Goal: Contribute content: Add original content to the website for others to see

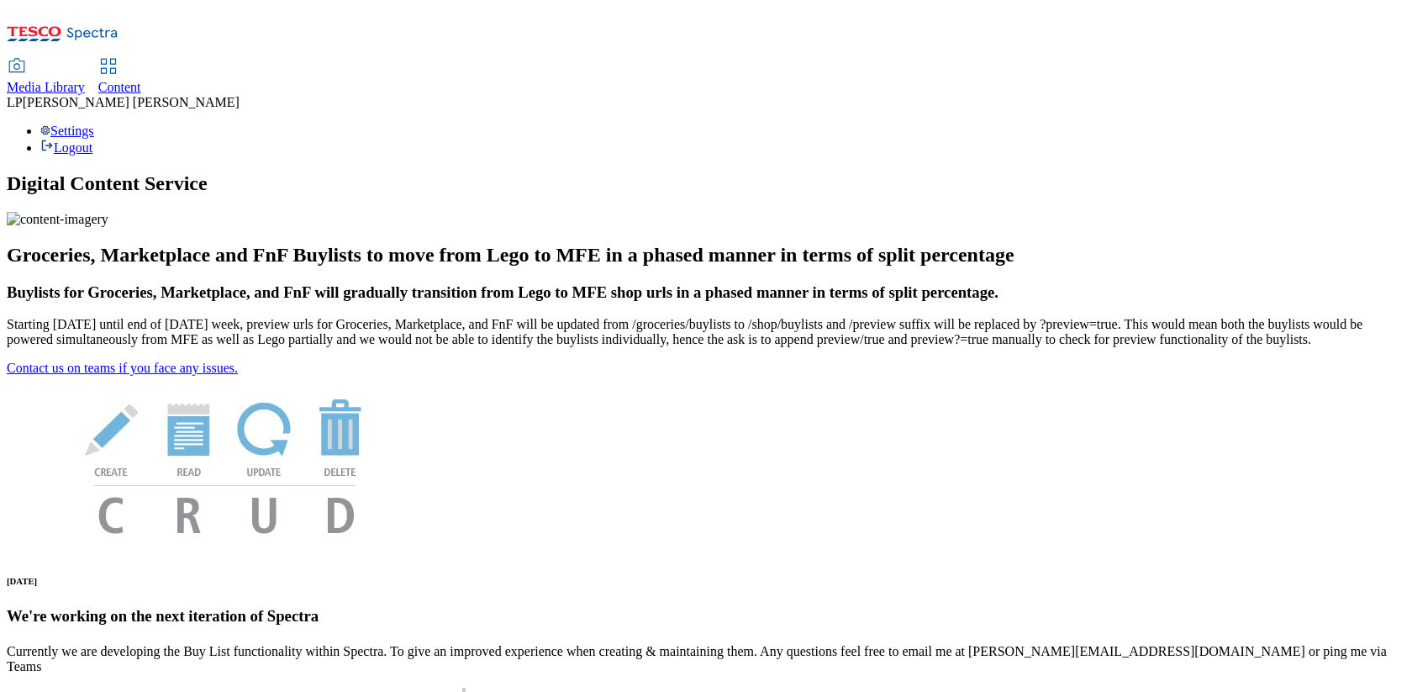
click at [141, 80] on div "Content" at bounding box center [119, 87] width 43 height 15
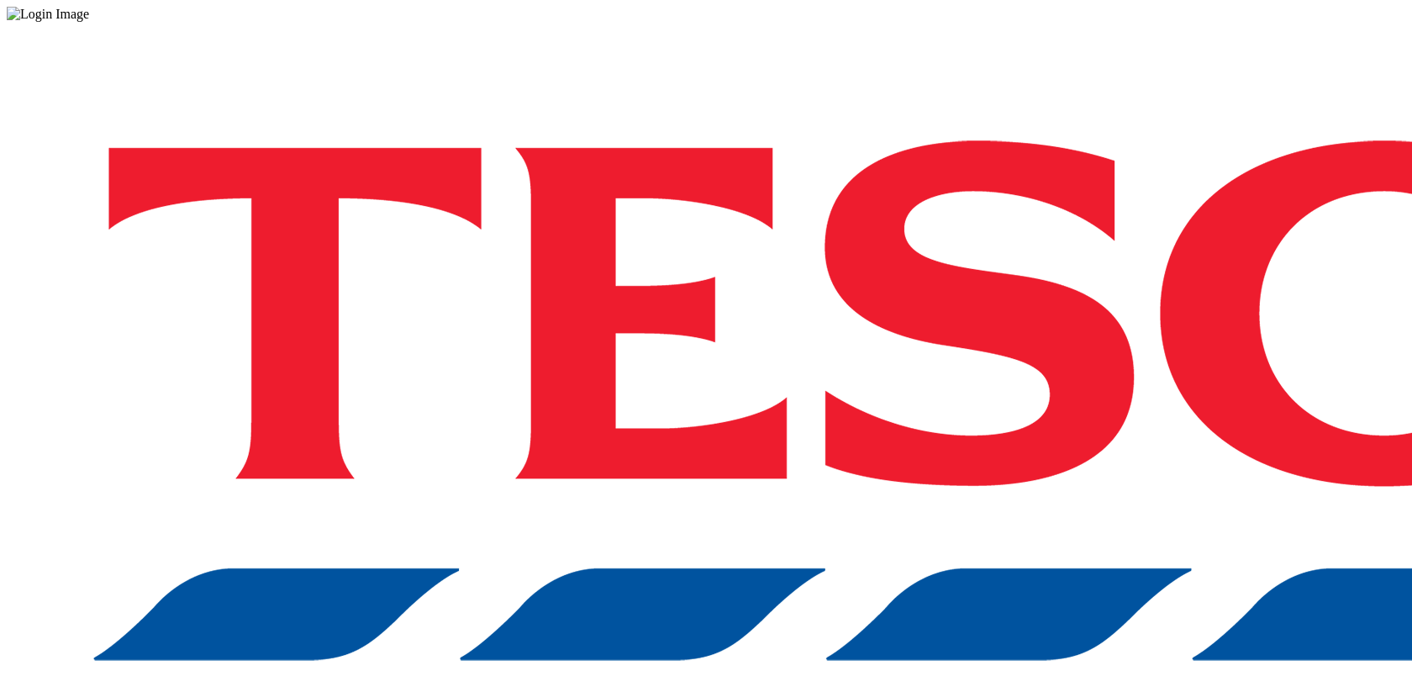
click at [282, 22] on div at bounding box center [706, 14] width 1399 height 15
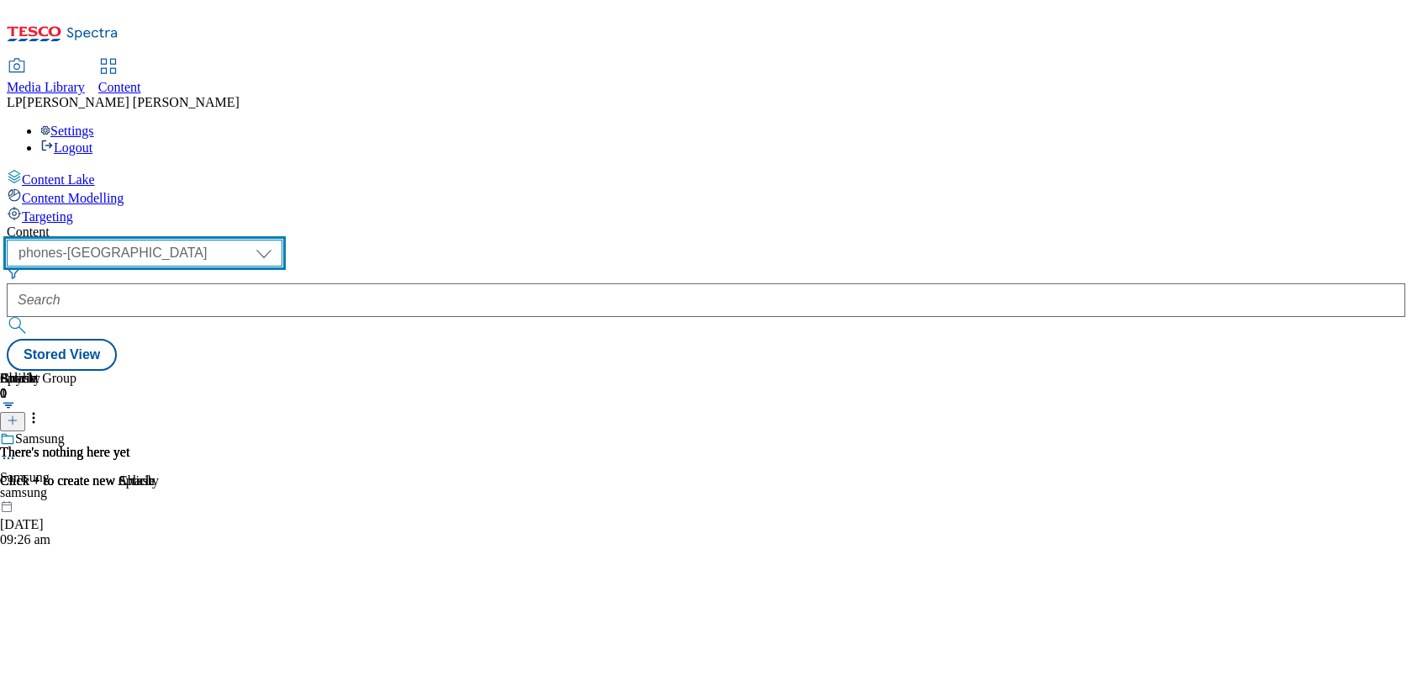
click at [282, 240] on select "dotcom-cz dotcom-hu dotcom-sk fnf-uk ghs-roi ghs-uk group-comms ighs-cz ighs-hu…" at bounding box center [145, 253] width 276 height 27
select select "ghs-roi"
click at [219, 240] on select "dotcom-cz dotcom-hu dotcom-sk fnf-uk ghs-roi ghs-uk group-comms ighs-cz ighs-hu…" at bounding box center [145, 253] width 276 height 27
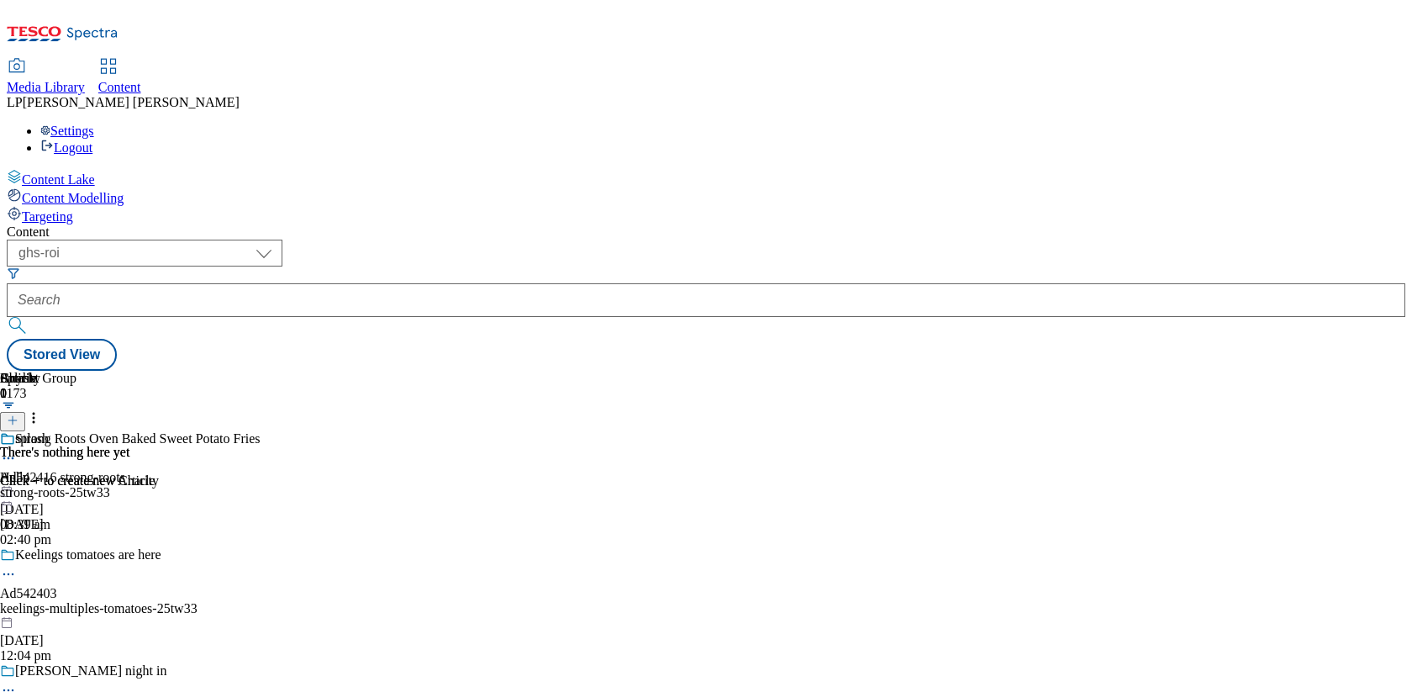
click at [85, 80] on div "Media Library" at bounding box center [46, 87] width 78 height 15
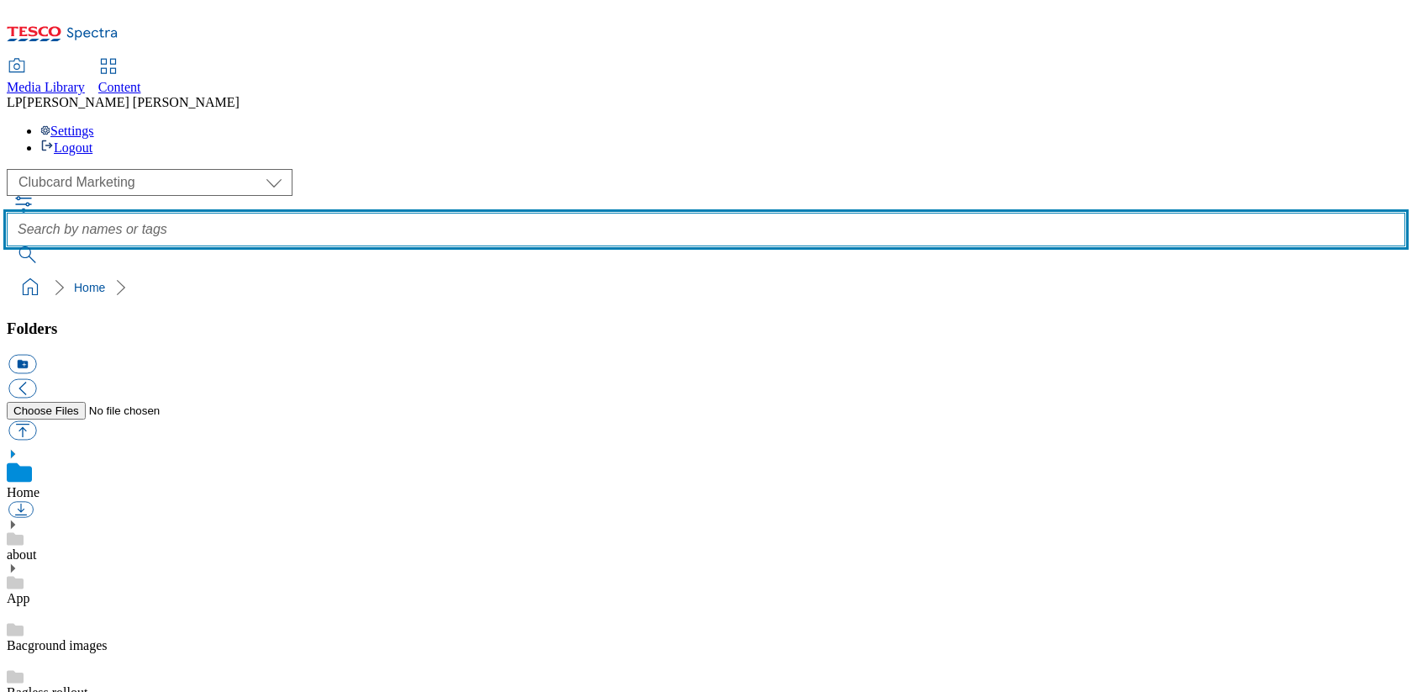
click at [587, 213] on input "text" at bounding box center [706, 230] width 1399 height 34
type input "aldi price match"
click at [7, 246] on button "submit" at bounding box center [29, 254] width 44 height 17
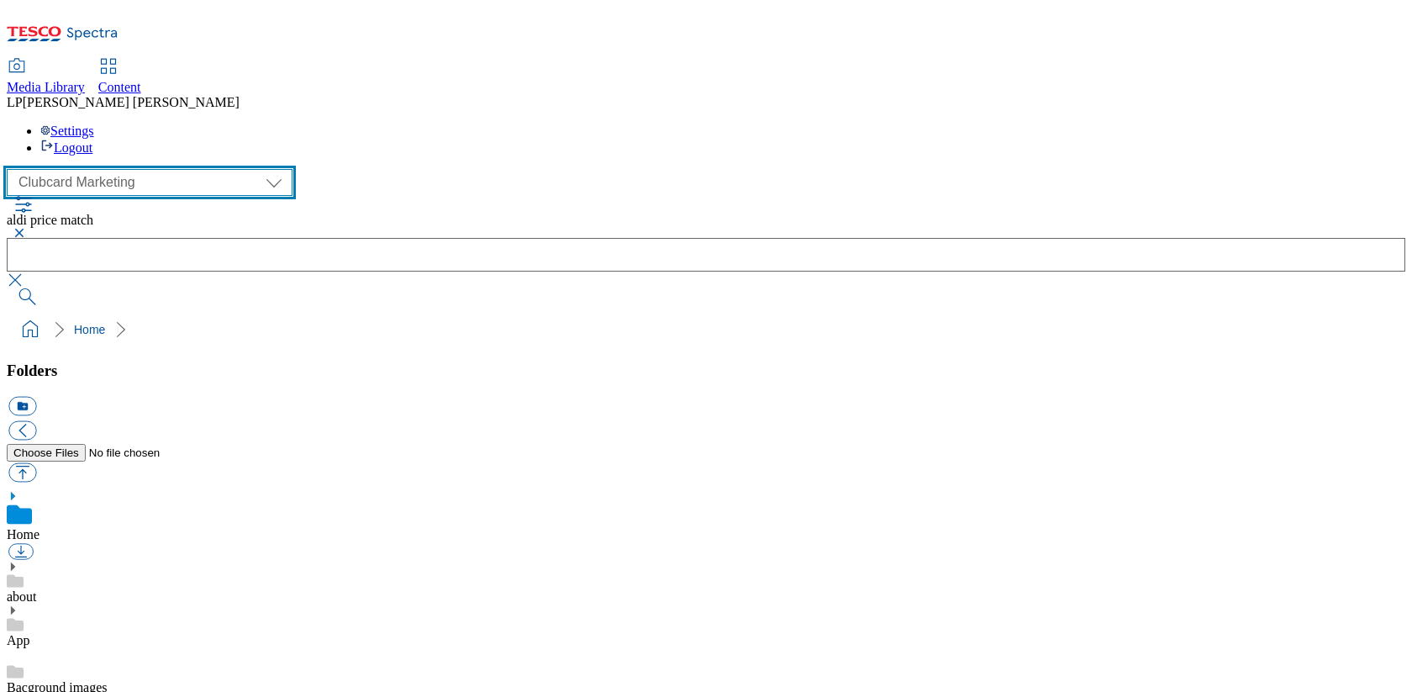
click at [150, 169] on select "Clubcard Marketing Demo Dotcom [GEOGRAPHIC_DATA] Emails GHS Marketing UK GHS Pr…" at bounding box center [150, 182] width 286 height 27
select select "flare-ghs-roi"
click at [11, 169] on select "Clubcard Marketing Demo Dotcom [GEOGRAPHIC_DATA] Emails GHS Marketing UK GHS Pr…" at bounding box center [150, 182] width 286 height 27
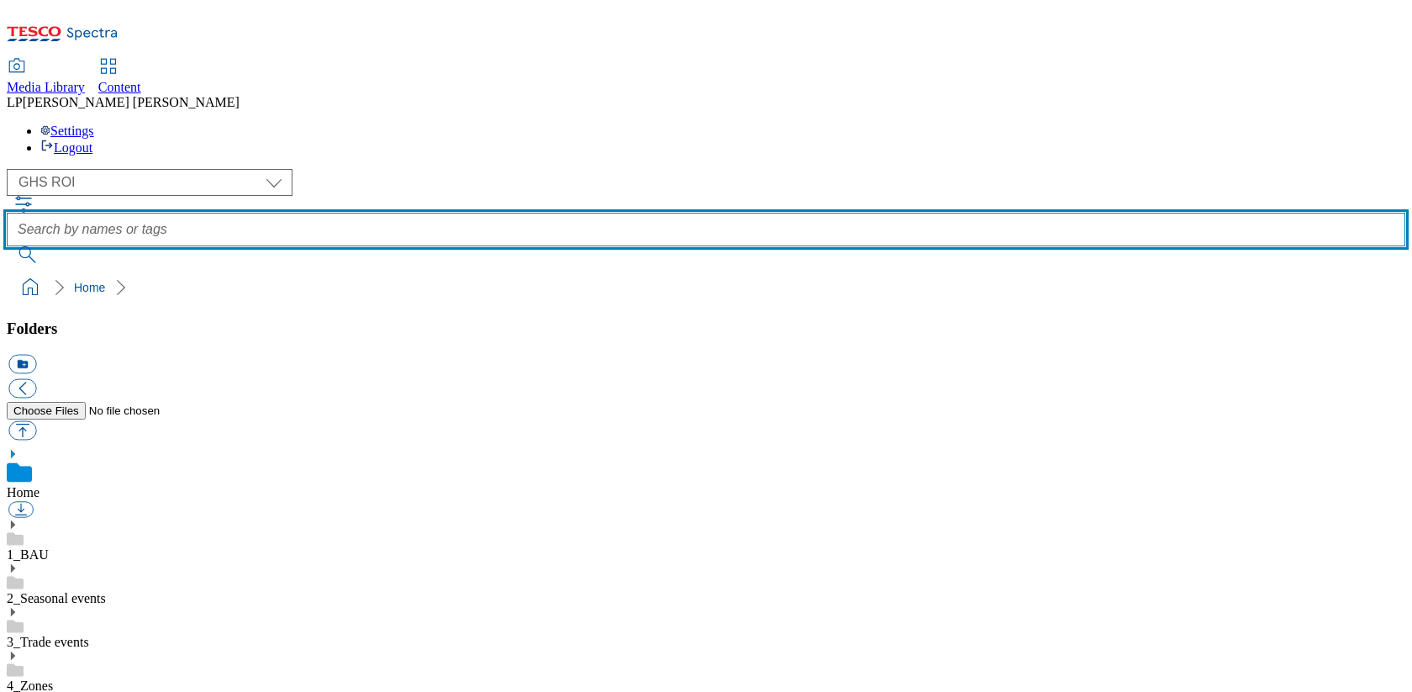
click at [554, 213] on input "text" at bounding box center [706, 230] width 1399 height 34
type input "aldi price match"
click at [7, 246] on button "submit" at bounding box center [29, 254] width 44 height 17
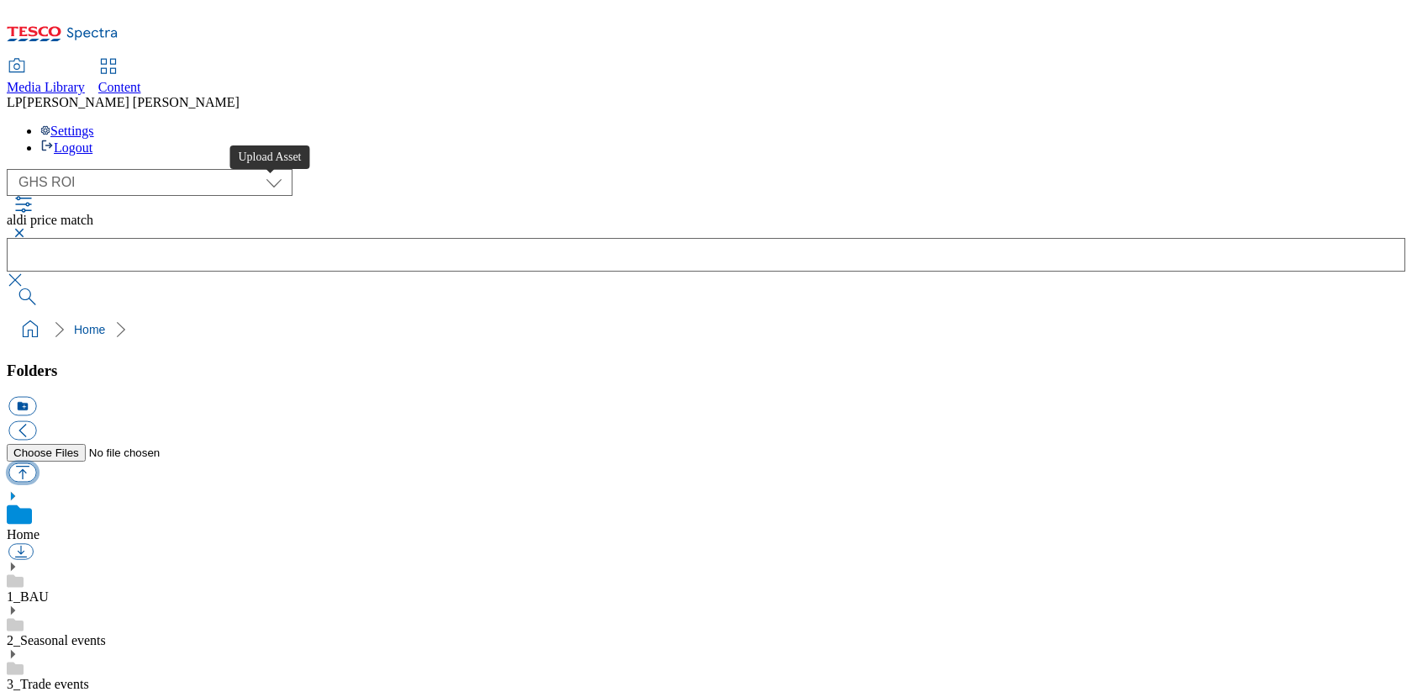
click at [36, 463] on button "button" at bounding box center [22, 472] width 28 height 19
type input "C:\fakepath\Aldi_Price_Match_29-Sep.pdf"
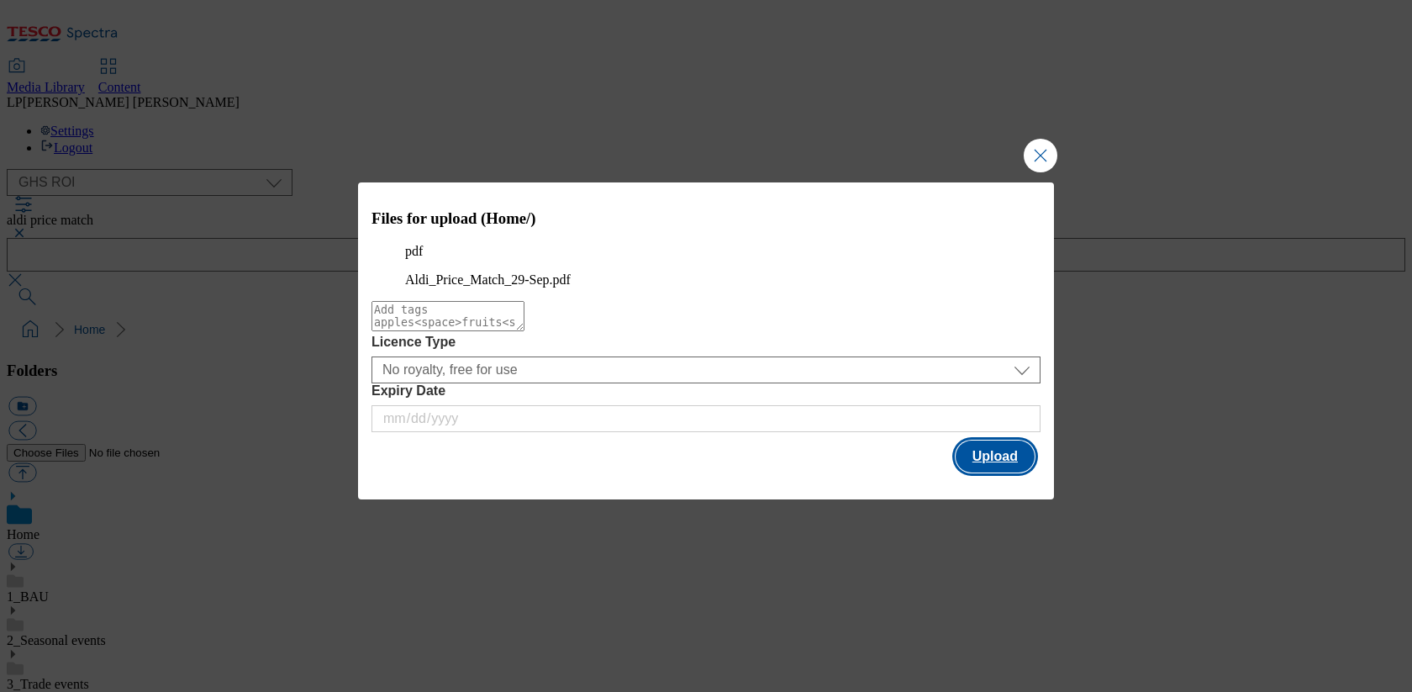
click at [1011, 473] on button "Upload" at bounding box center [995, 457] width 79 height 32
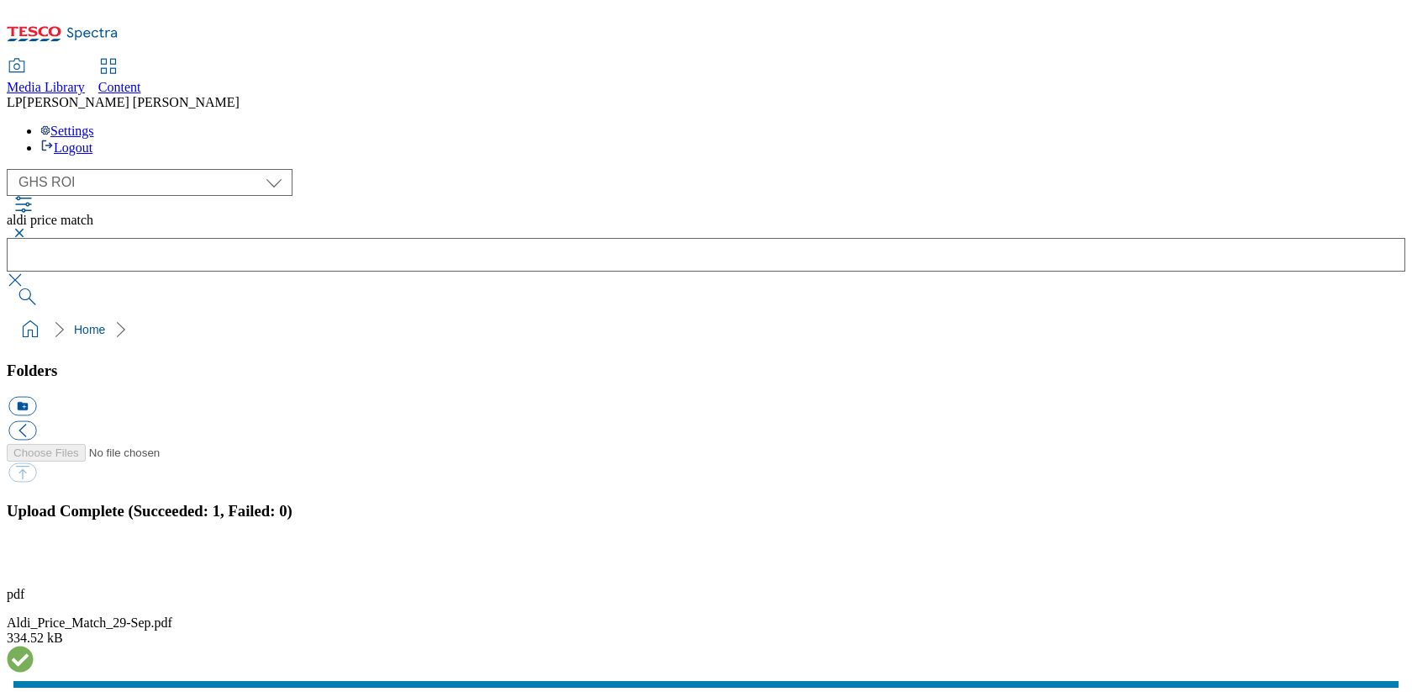
click at [34, 556] on button "button" at bounding box center [20, 564] width 25 height 16
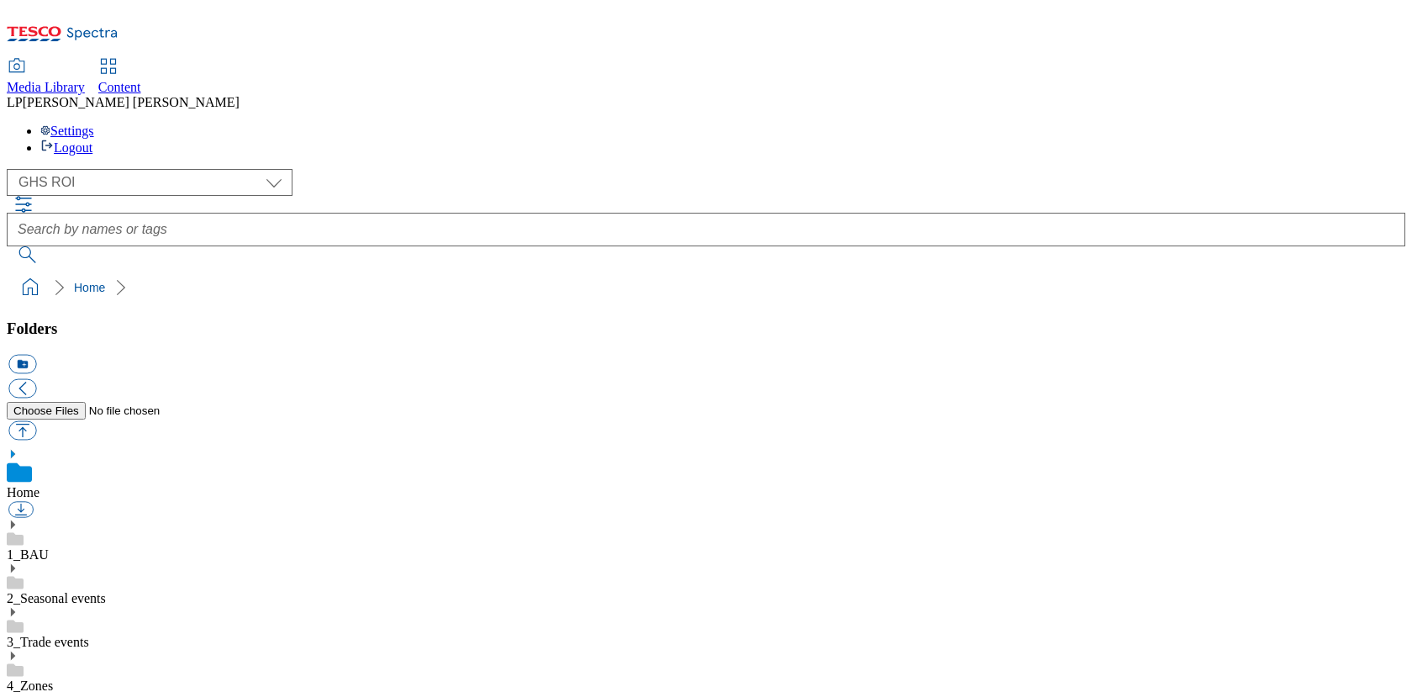
select select "flare-ghs-roi"
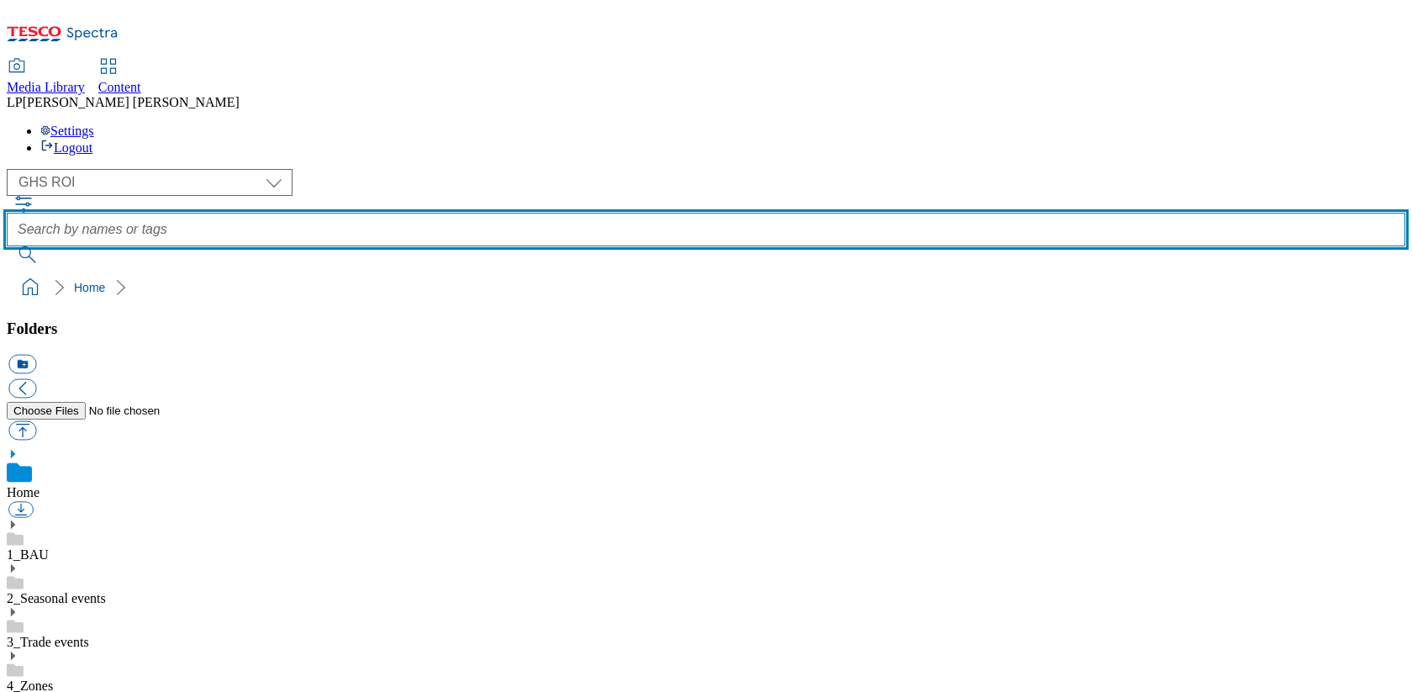
click at [599, 213] on input "text" at bounding box center [706, 230] width 1399 height 34
